Goal: Task Accomplishment & Management: Complete application form

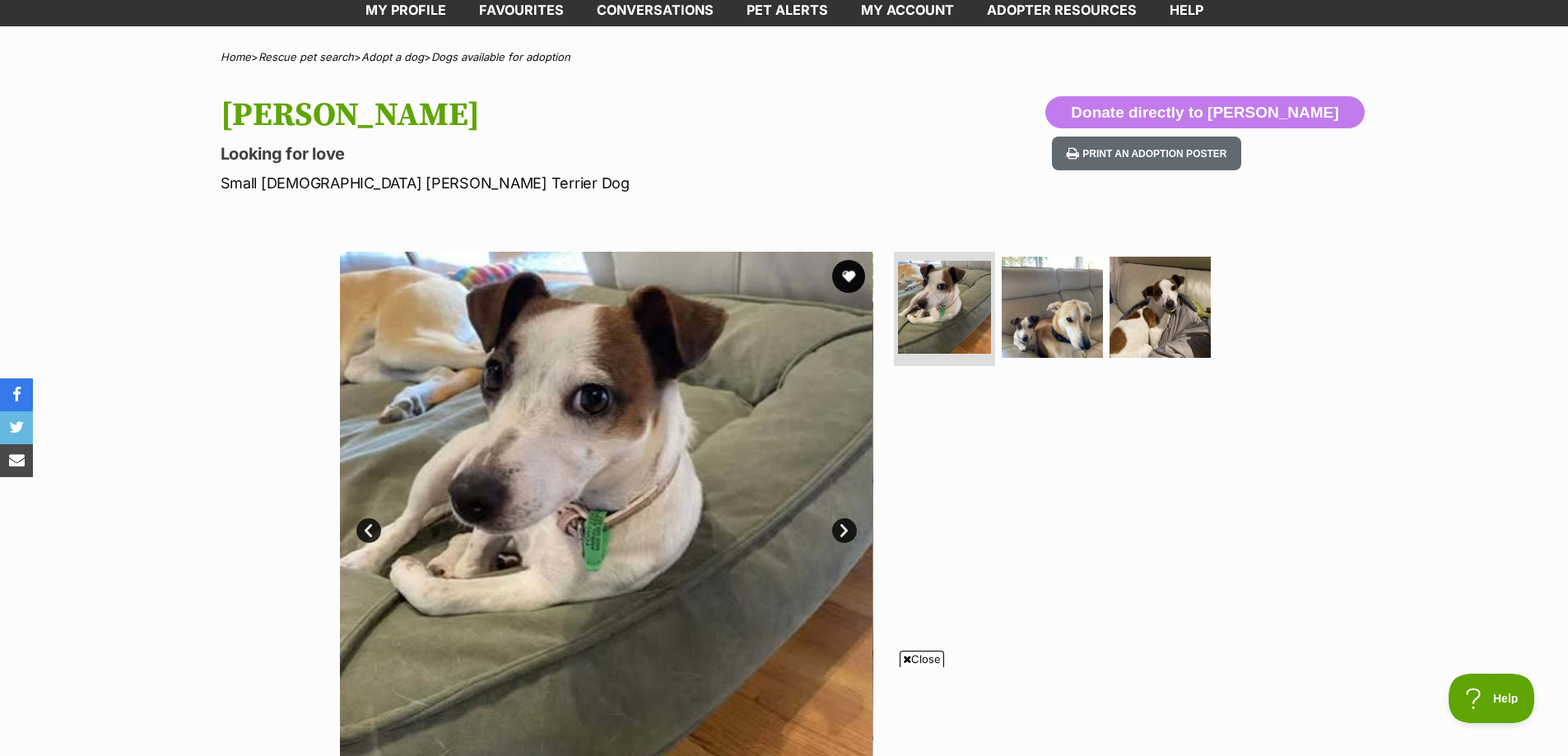
scroll to position [82, 0]
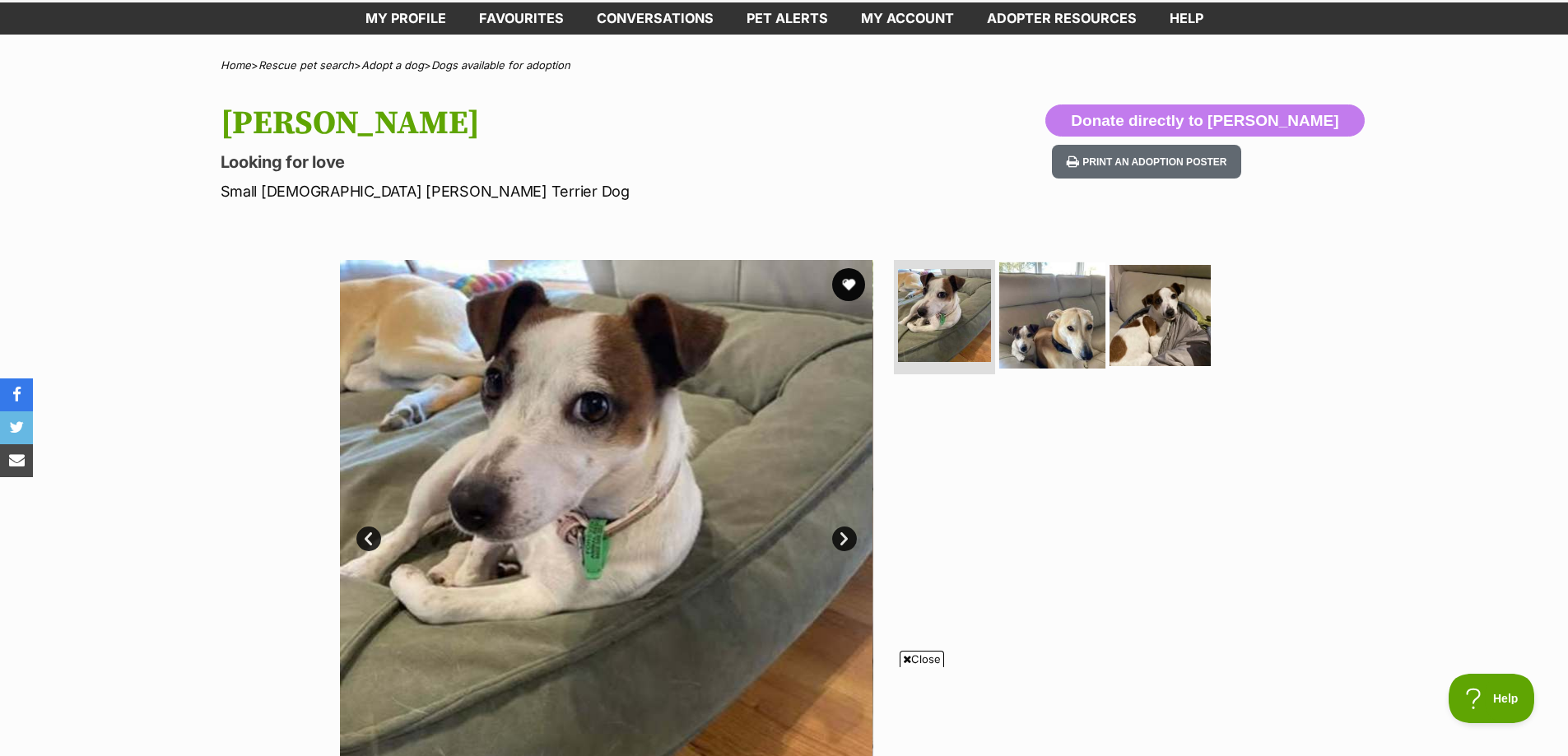
click at [1044, 312] on img at bounding box center [1052, 315] width 106 height 106
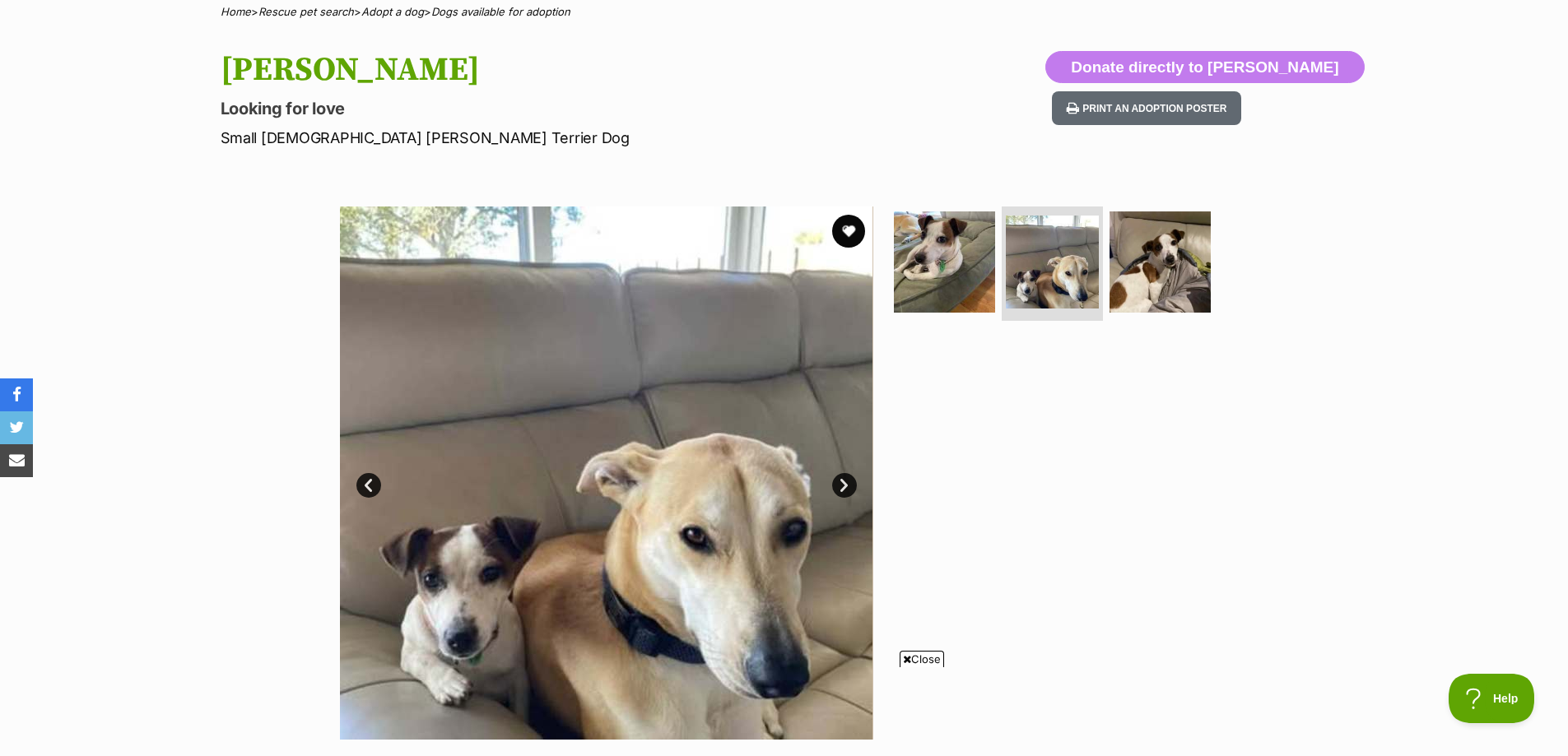
scroll to position [164, 0]
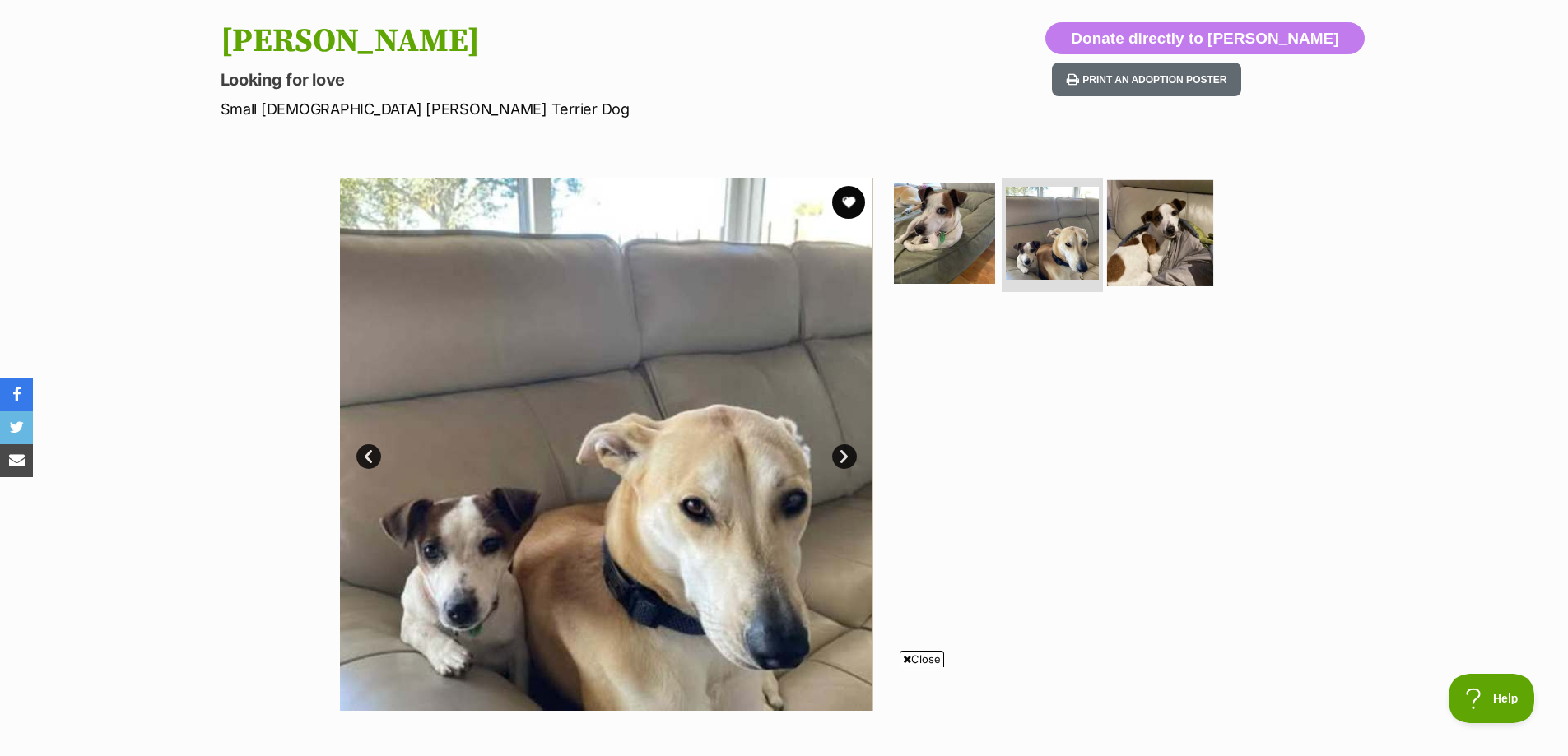
click at [1157, 239] on img at bounding box center [1160, 233] width 106 height 106
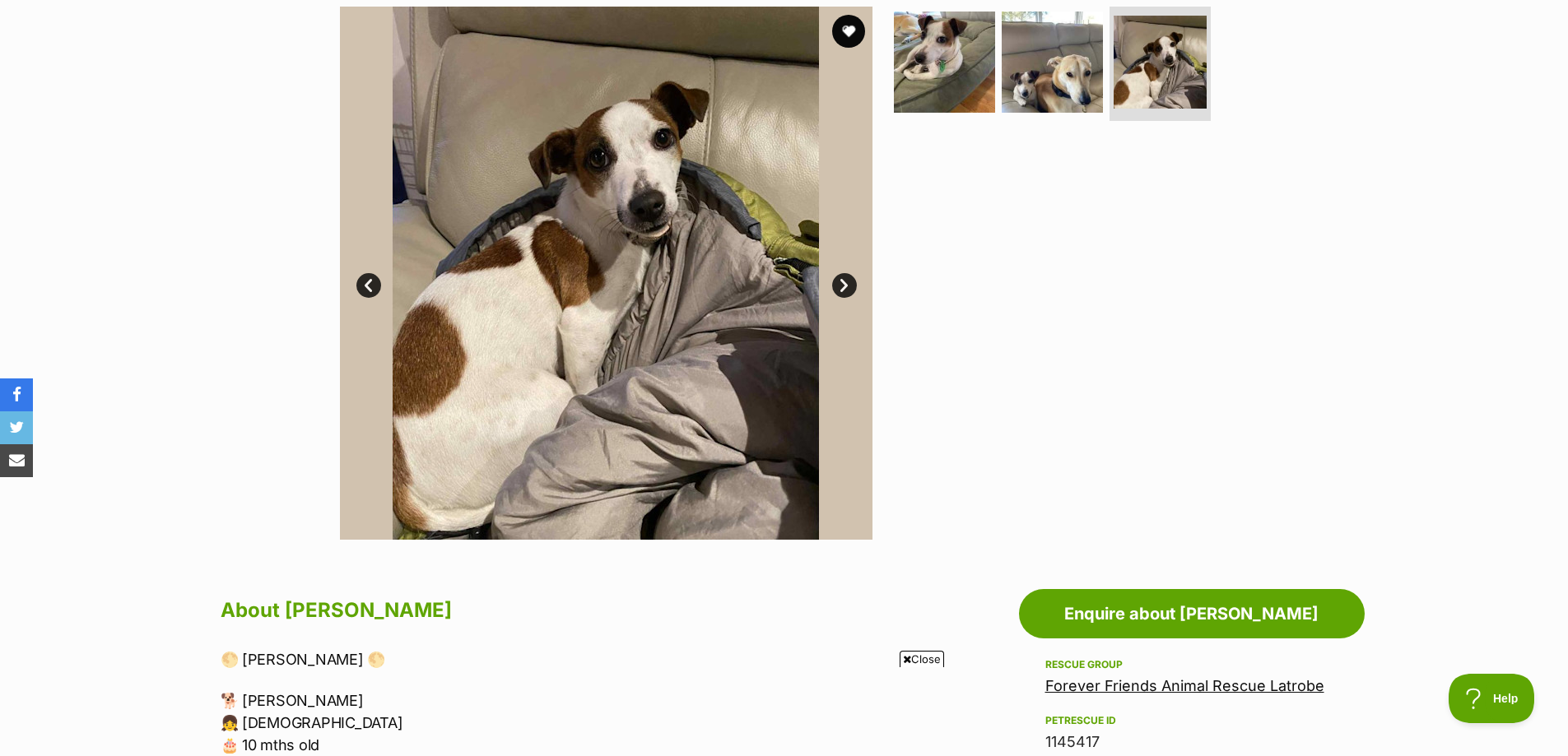
scroll to position [576, 0]
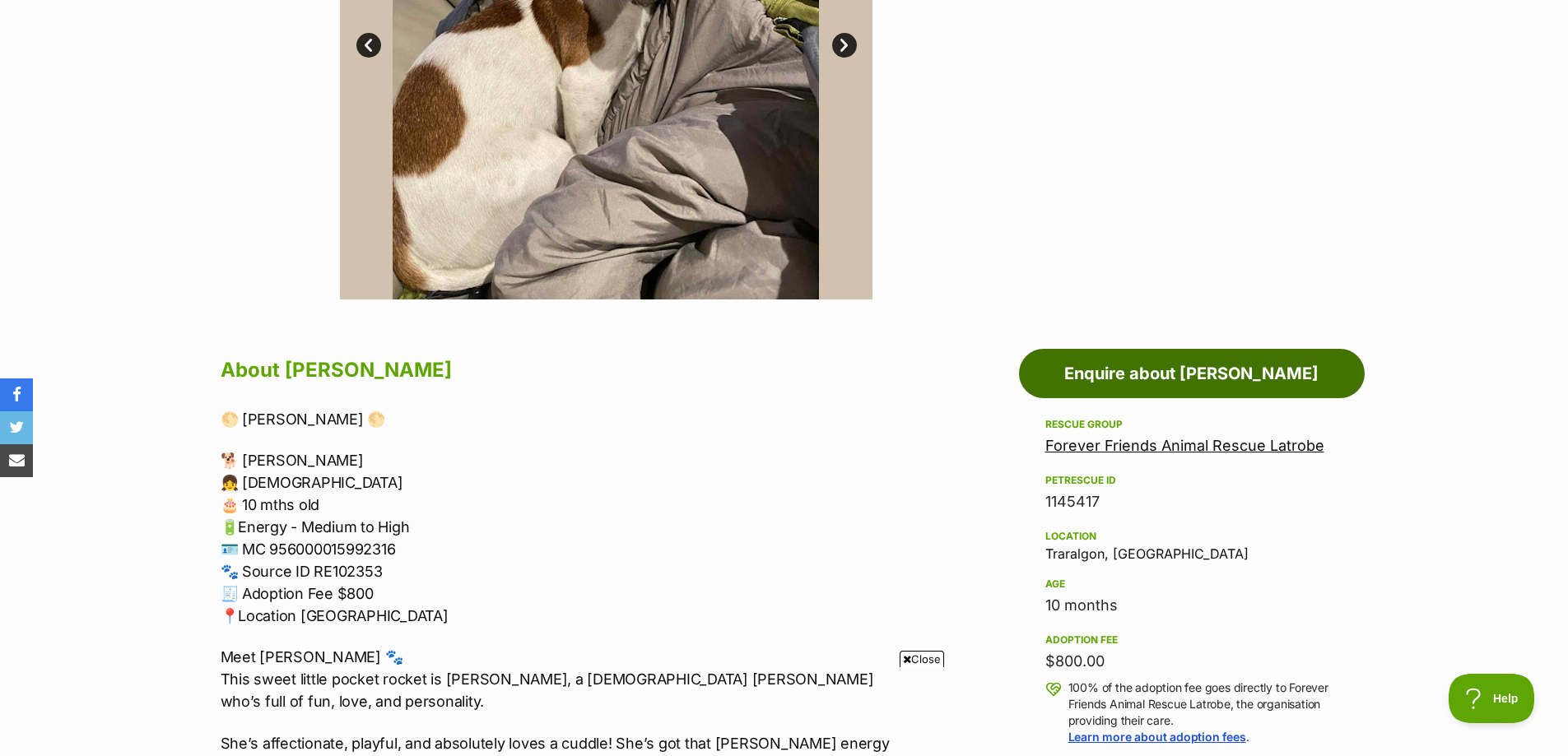
click at [1150, 379] on link "Enquire about [PERSON_NAME]" at bounding box center [1191, 373] width 346 height 49
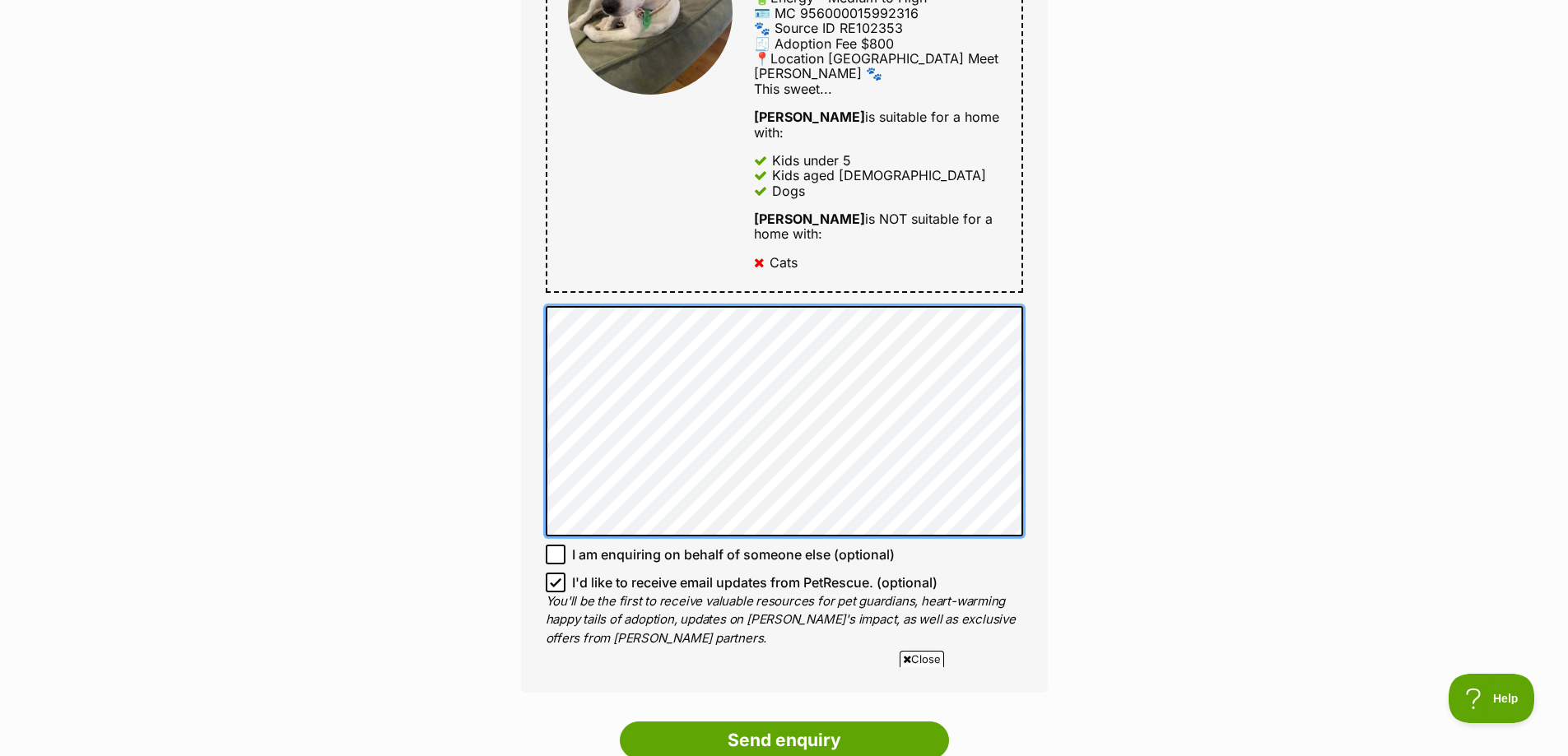
scroll to position [1152, 0]
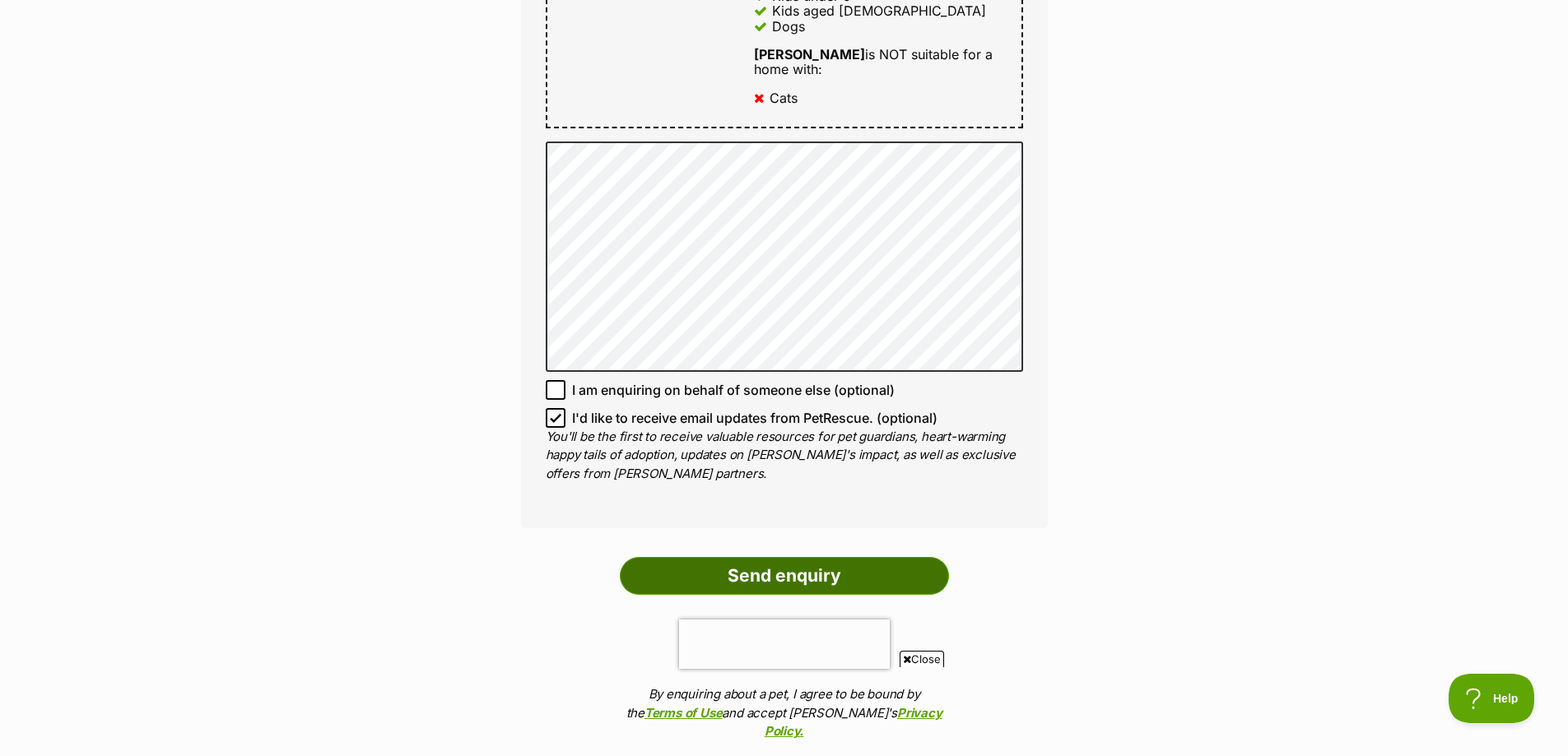
click at [853, 557] on input "Send enquiry" at bounding box center [784, 575] width 329 height 38
